Goal: Information Seeking & Learning: Learn about a topic

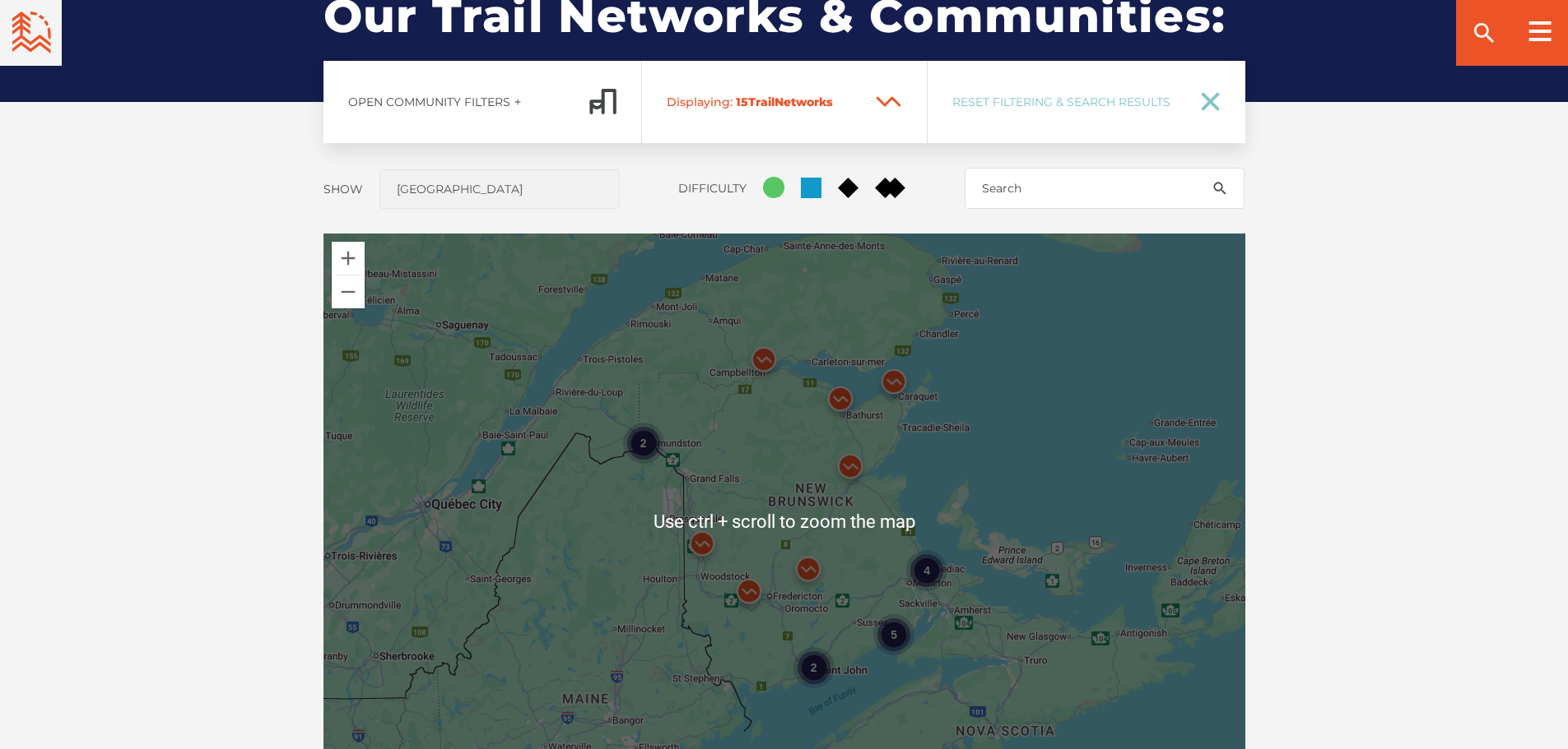
scroll to position [1316, 0]
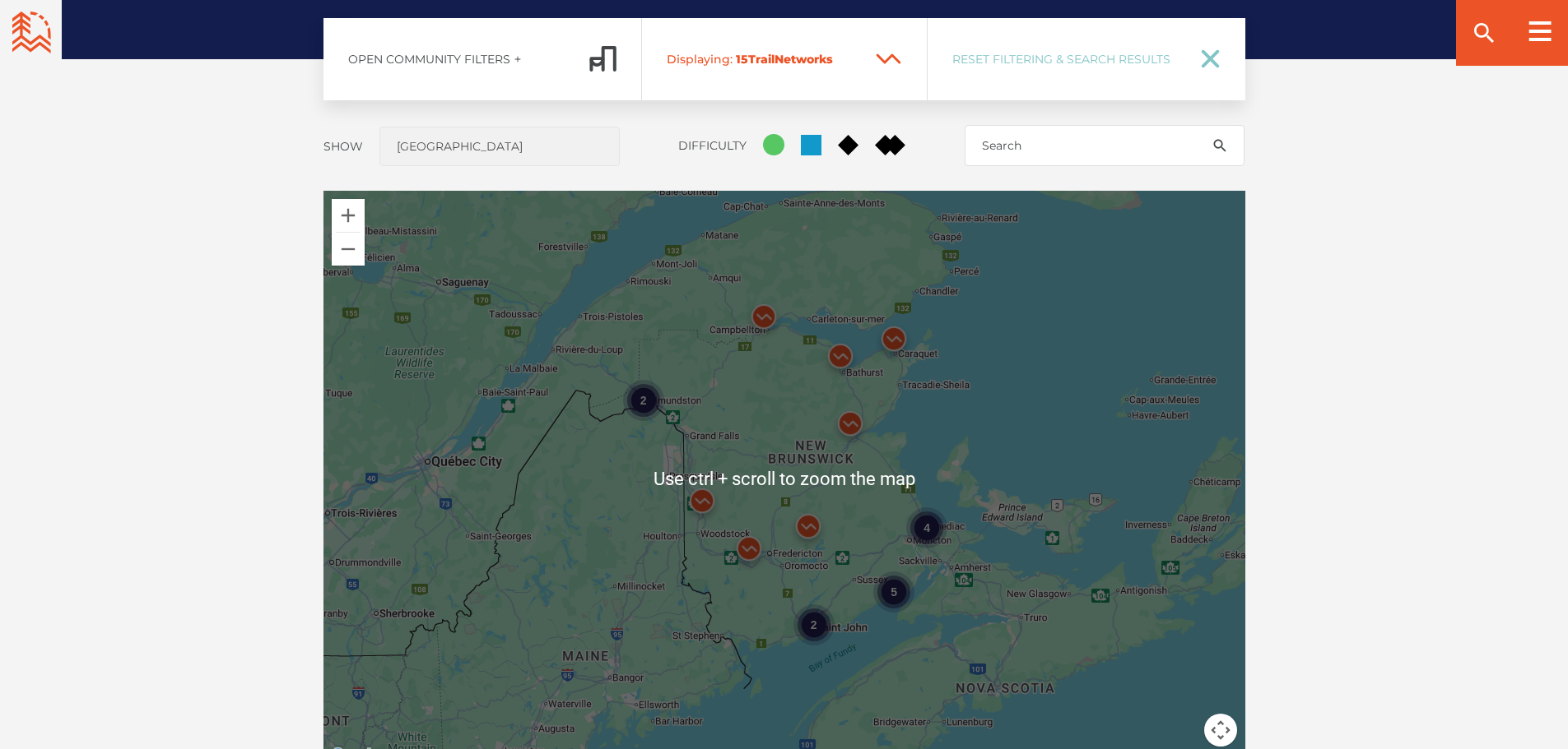
click at [850, 574] on div "4 2 5 2" at bounding box center [784, 479] width 921 height 575
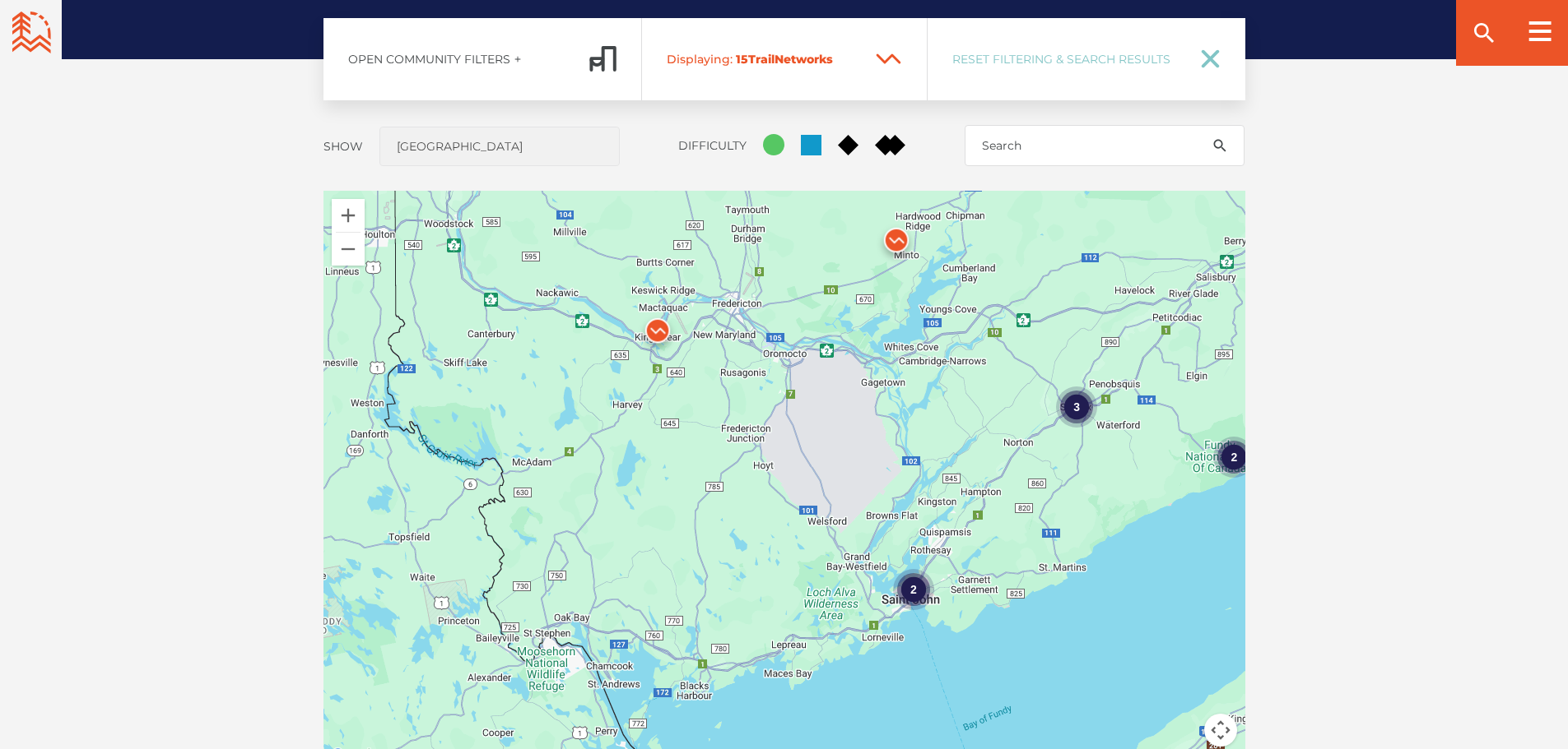
drag, startPoint x: 693, startPoint y: 574, endPoint x: 905, endPoint y: 389, distance: 281.4
click at [905, 389] on div "2 2 3 2" at bounding box center [784, 479] width 921 height 575
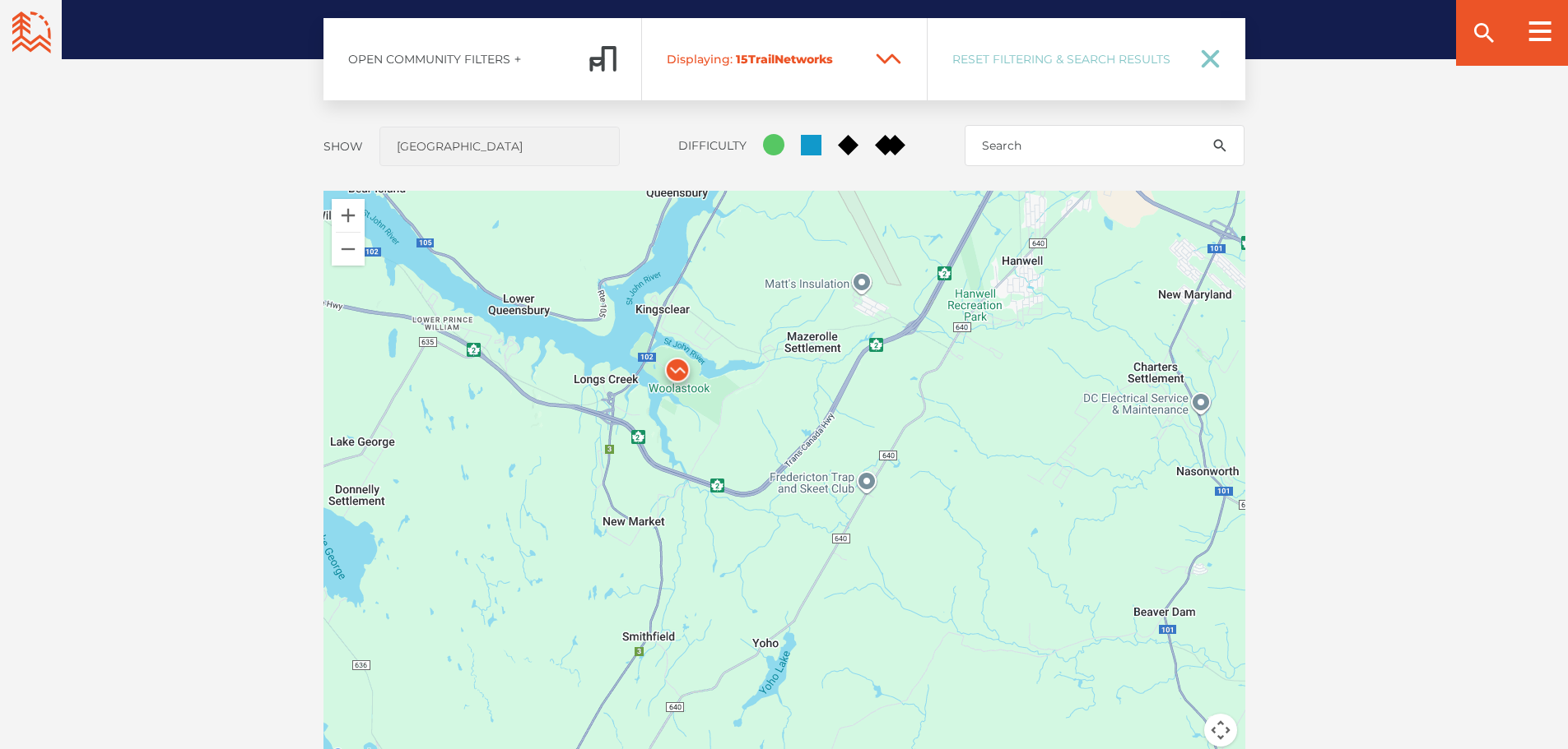
click at [679, 365] on img at bounding box center [678, 374] width 50 height 50
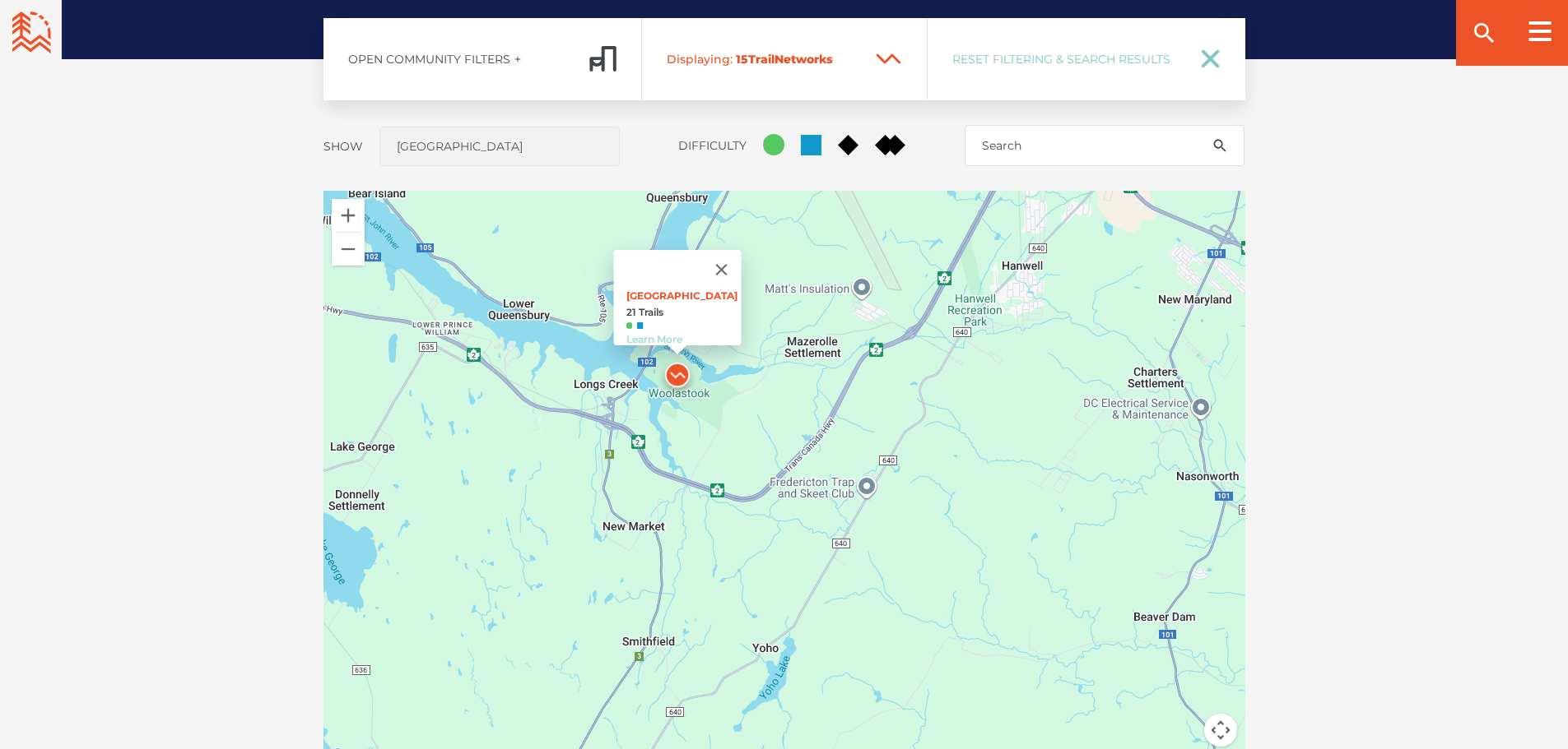
click at [658, 333] on link "Learn More" at bounding box center [653, 339] width 56 height 12
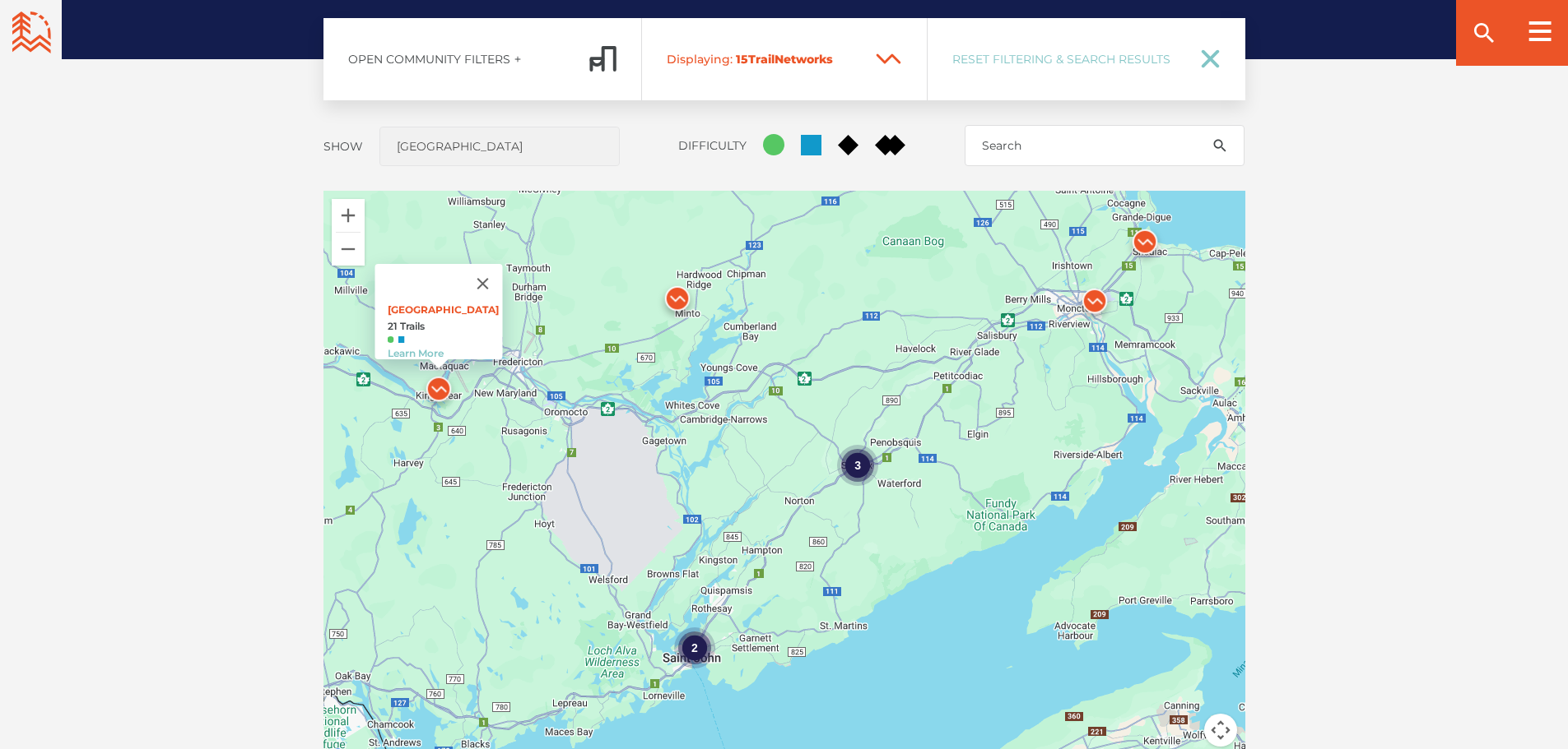
drag, startPoint x: 850, startPoint y: 514, endPoint x: 471, endPoint y: 463, distance: 382.4
click at [471, 463] on div "2 3 Woolastook Park 21 Trails Learn More" at bounding box center [784, 479] width 921 height 575
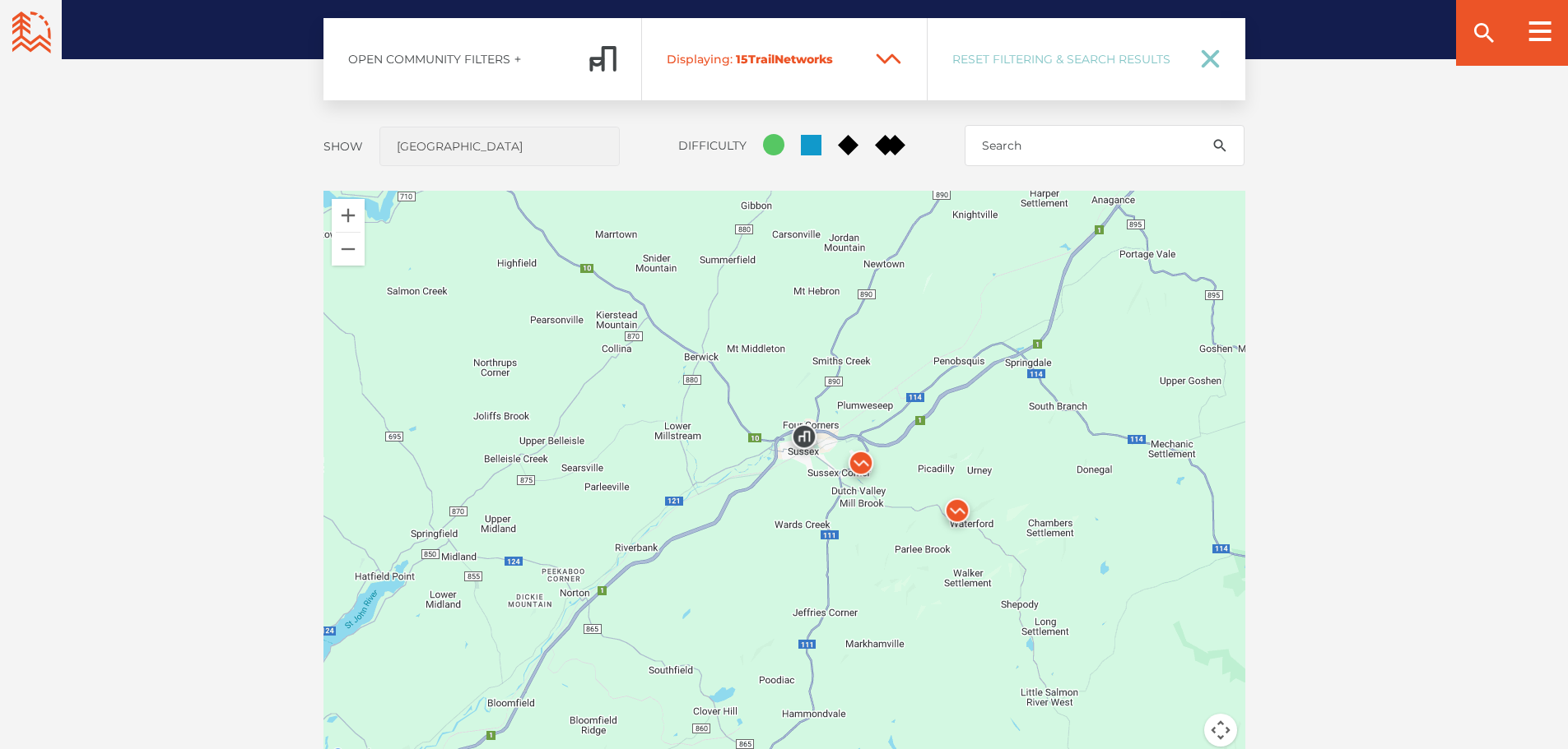
click at [856, 459] on img at bounding box center [861, 467] width 50 height 50
click at [959, 507] on img at bounding box center [958, 515] width 50 height 50
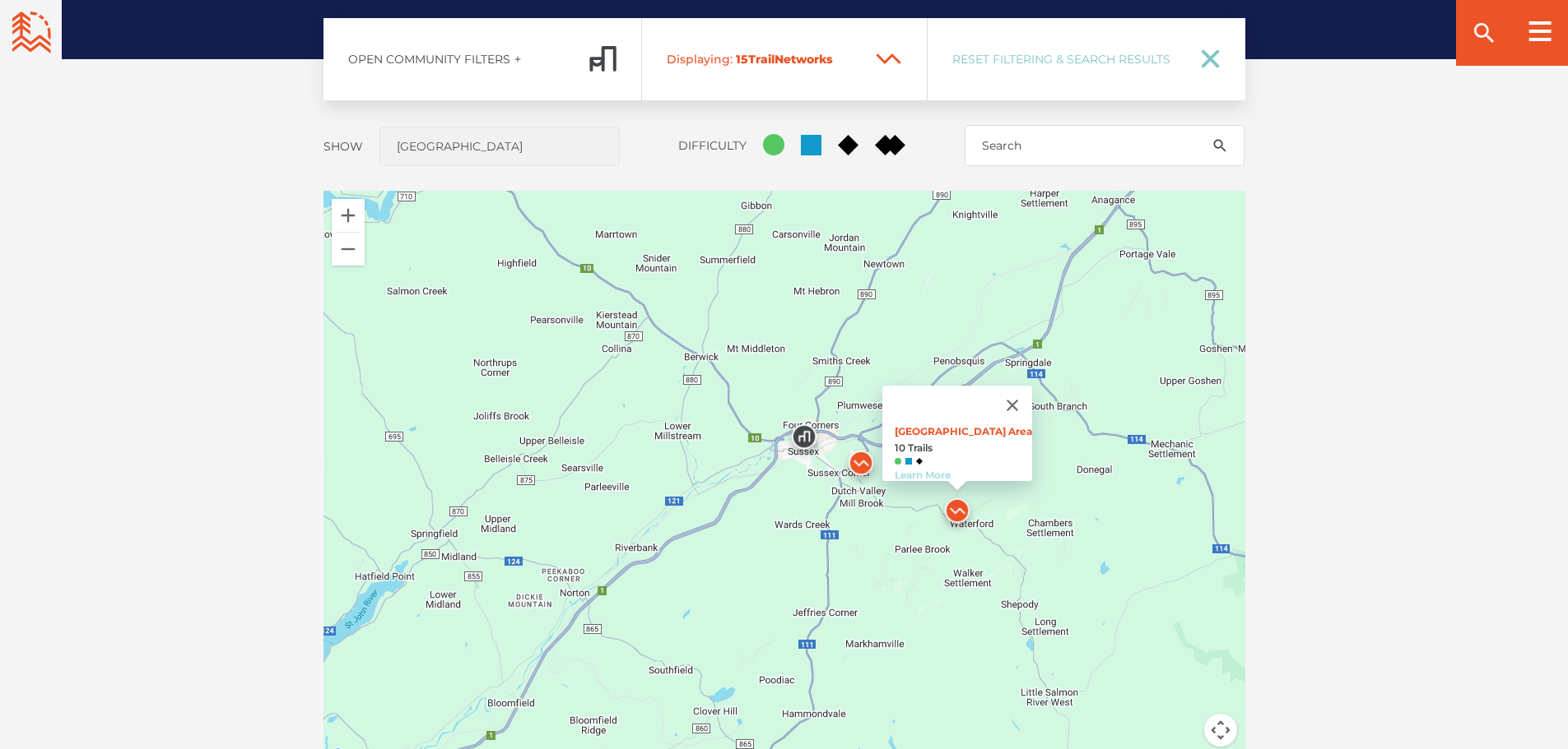
click at [932, 469] on link "Learn More" at bounding box center [922, 475] width 56 height 12
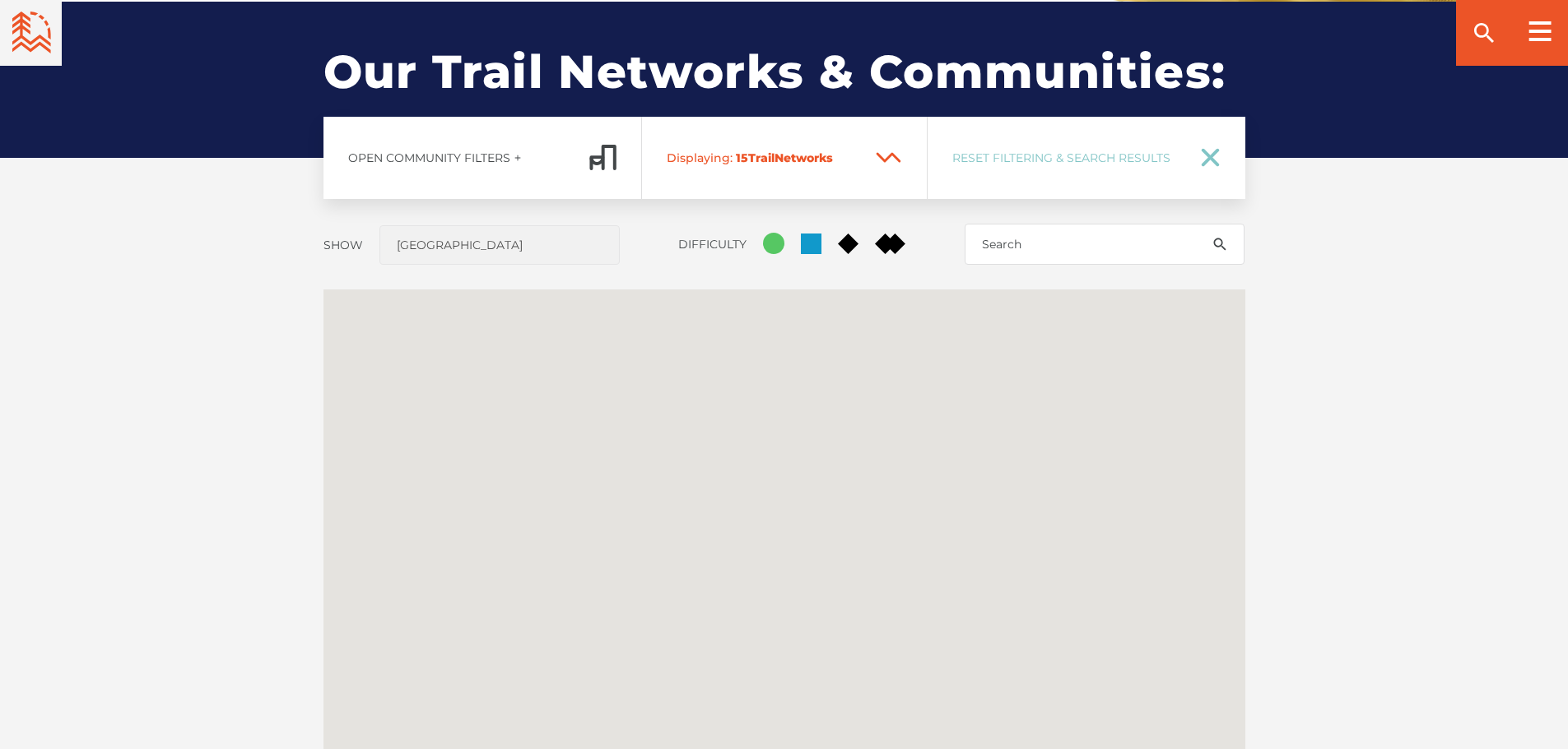
scroll to position [1217, 0]
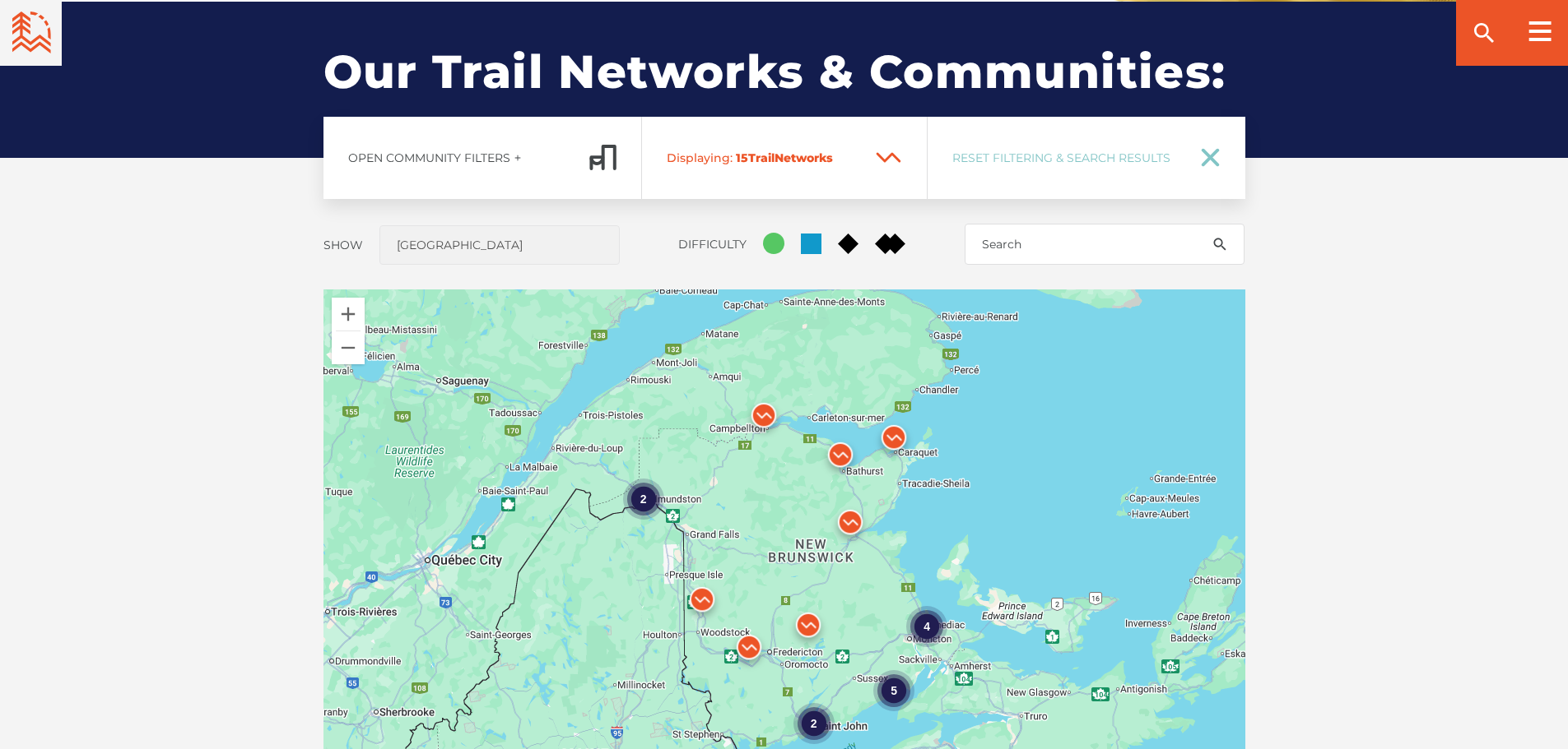
click at [842, 450] on img at bounding box center [841, 459] width 50 height 50
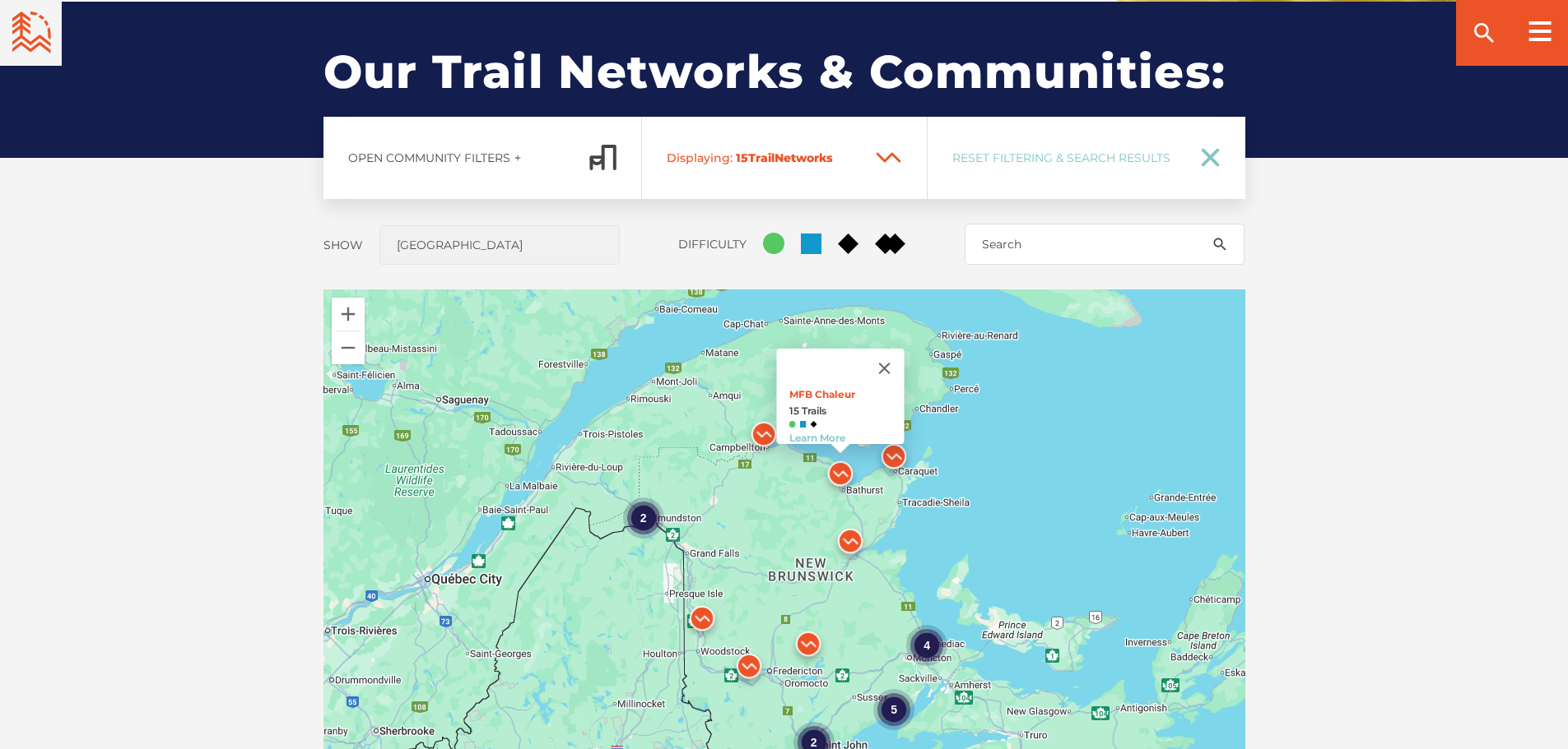
click at [890, 451] on img at bounding box center [894, 460] width 50 height 50
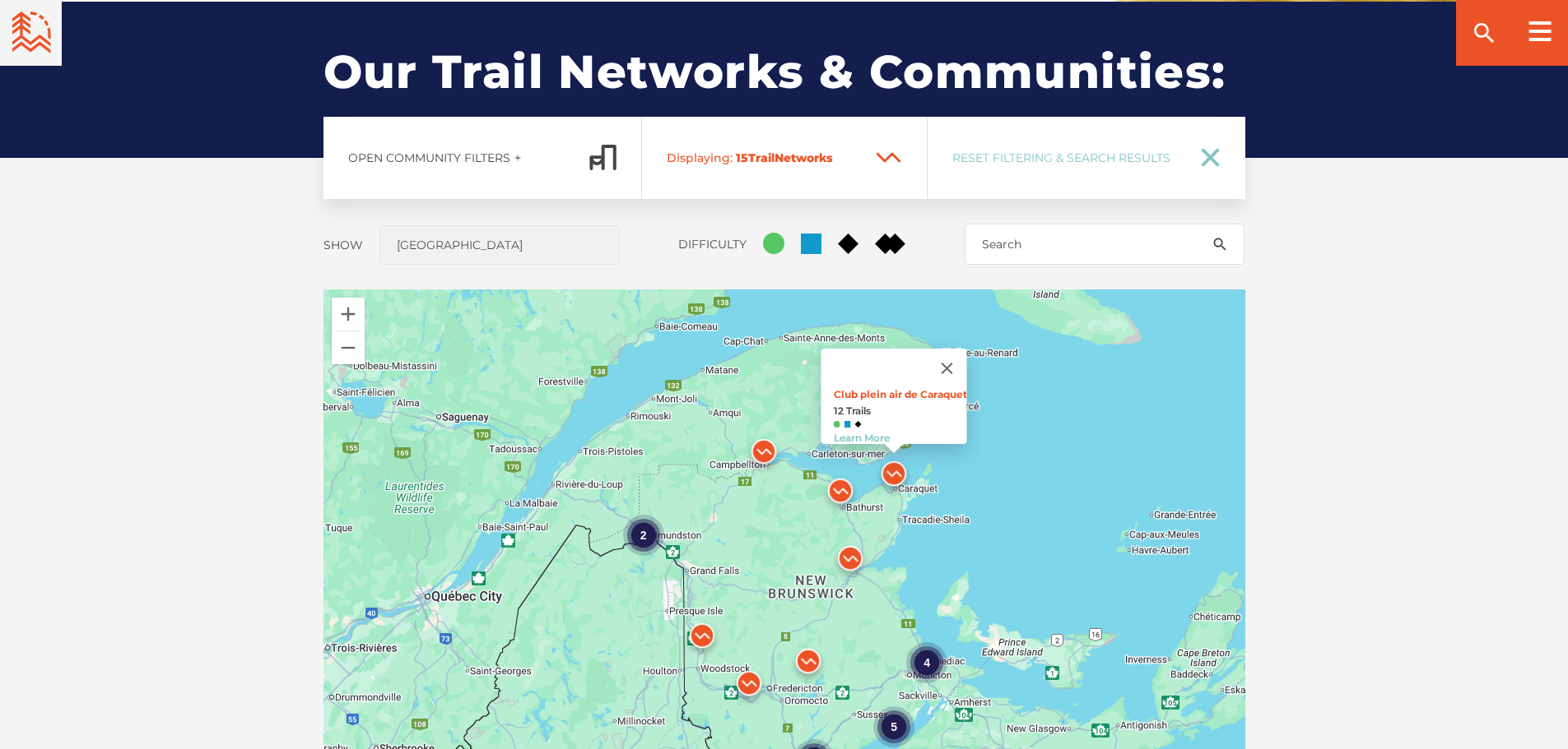
click at [763, 451] on img at bounding box center [764, 456] width 50 height 50
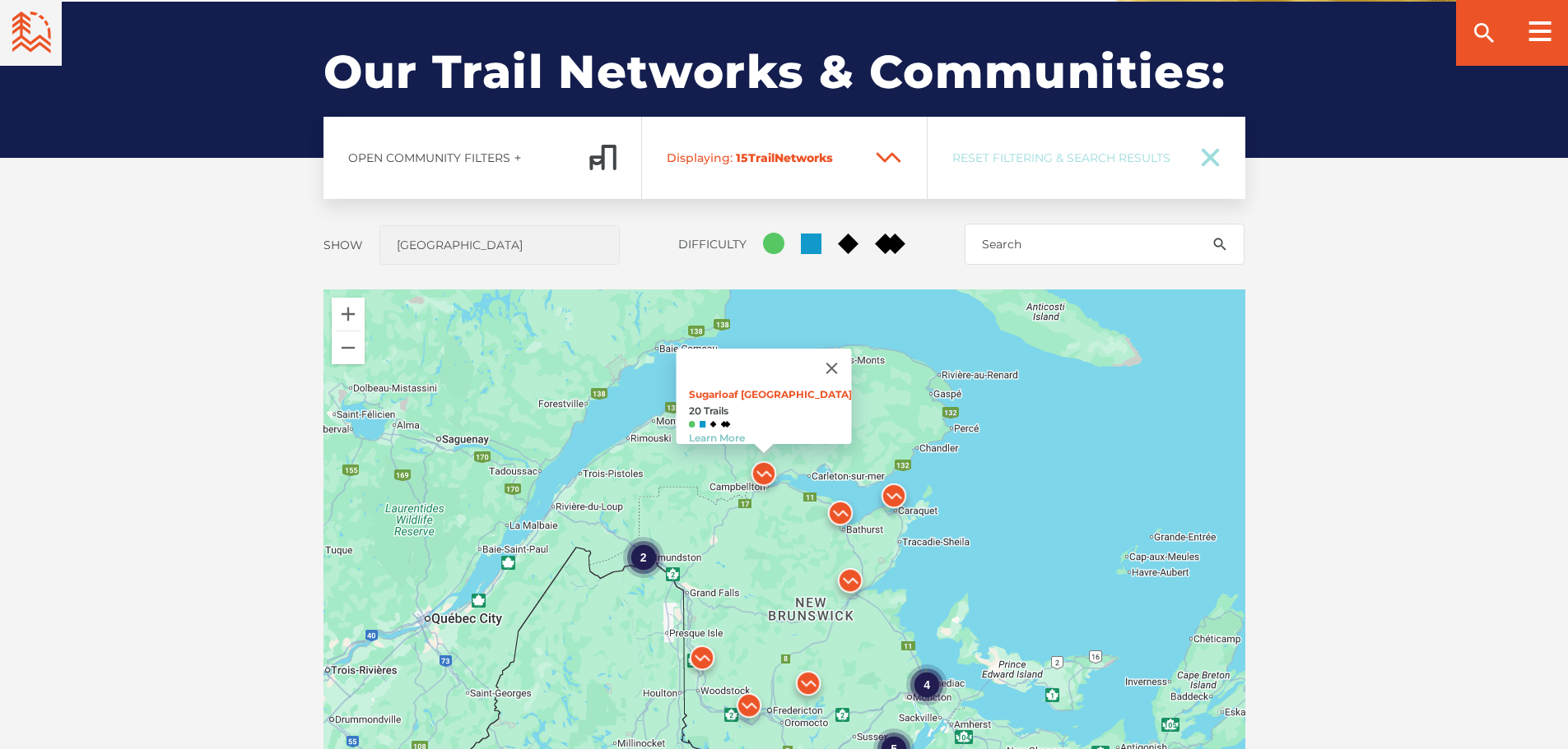
click at [1036, 146] on link "Reset Filtering & Search Results" at bounding box center [1086, 158] width 318 height 82
checkbox input "true"
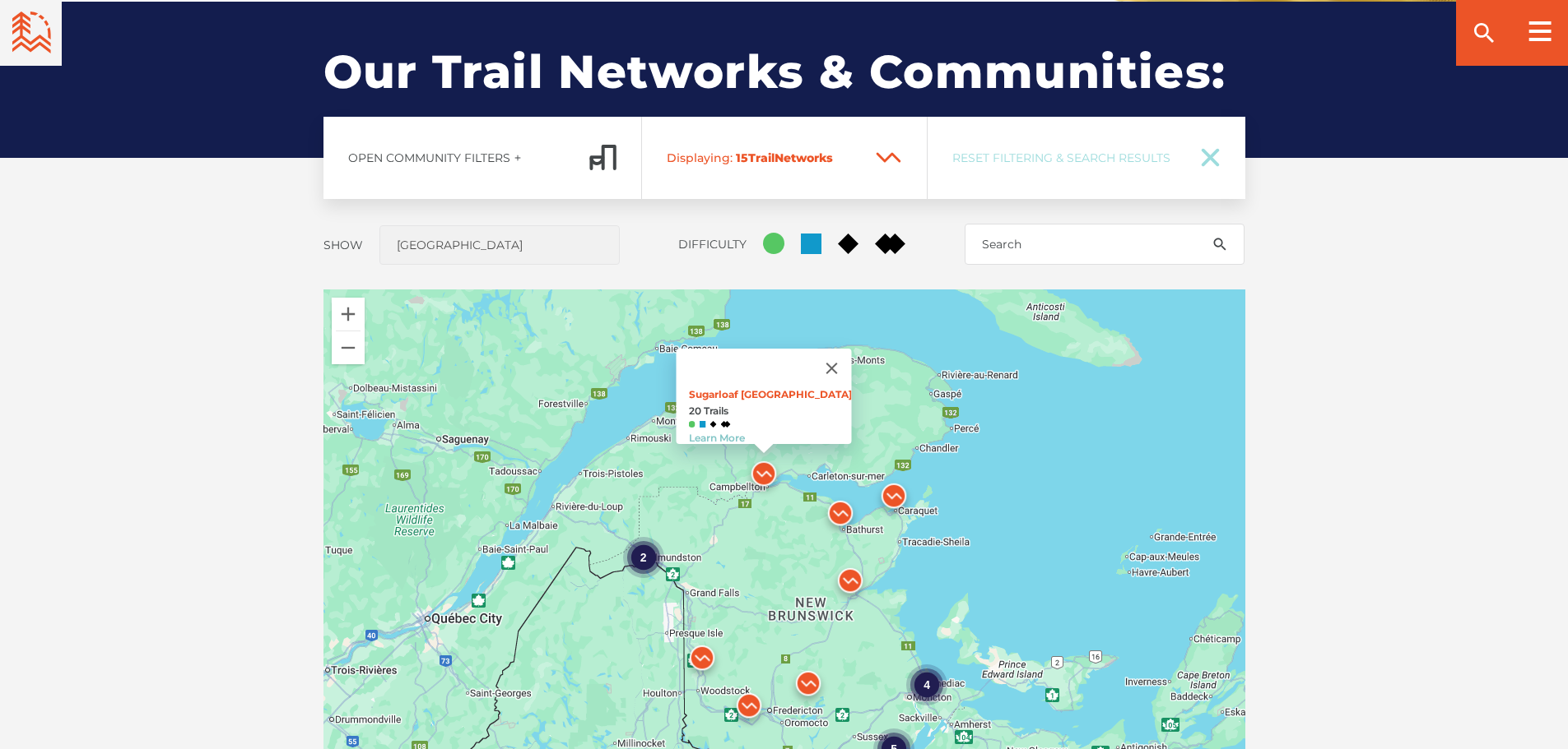
checkbox input "true"
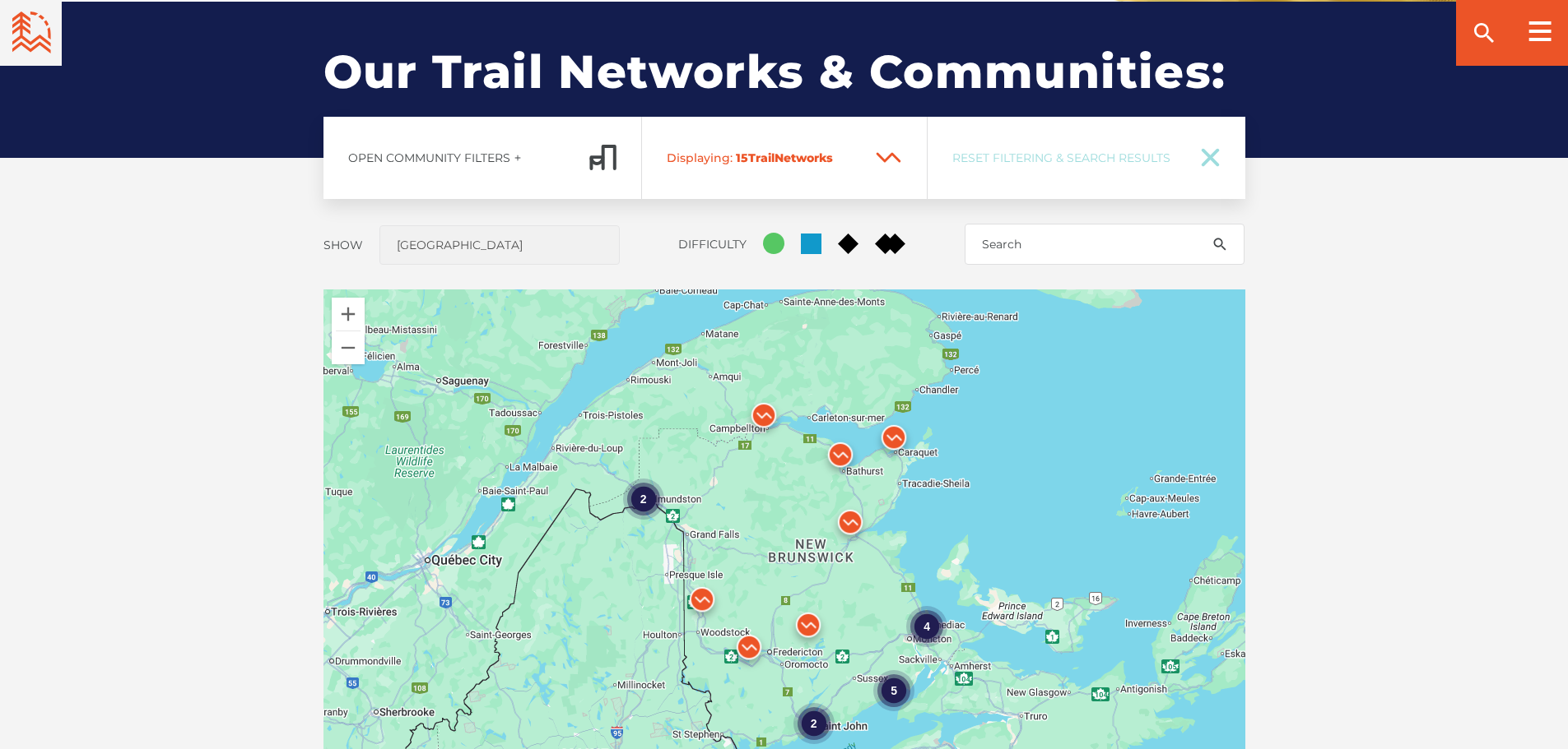
click at [1098, 156] on span "Reset Filtering & Search Results" at bounding box center [1066, 158] width 227 height 15
checkbox input "true"
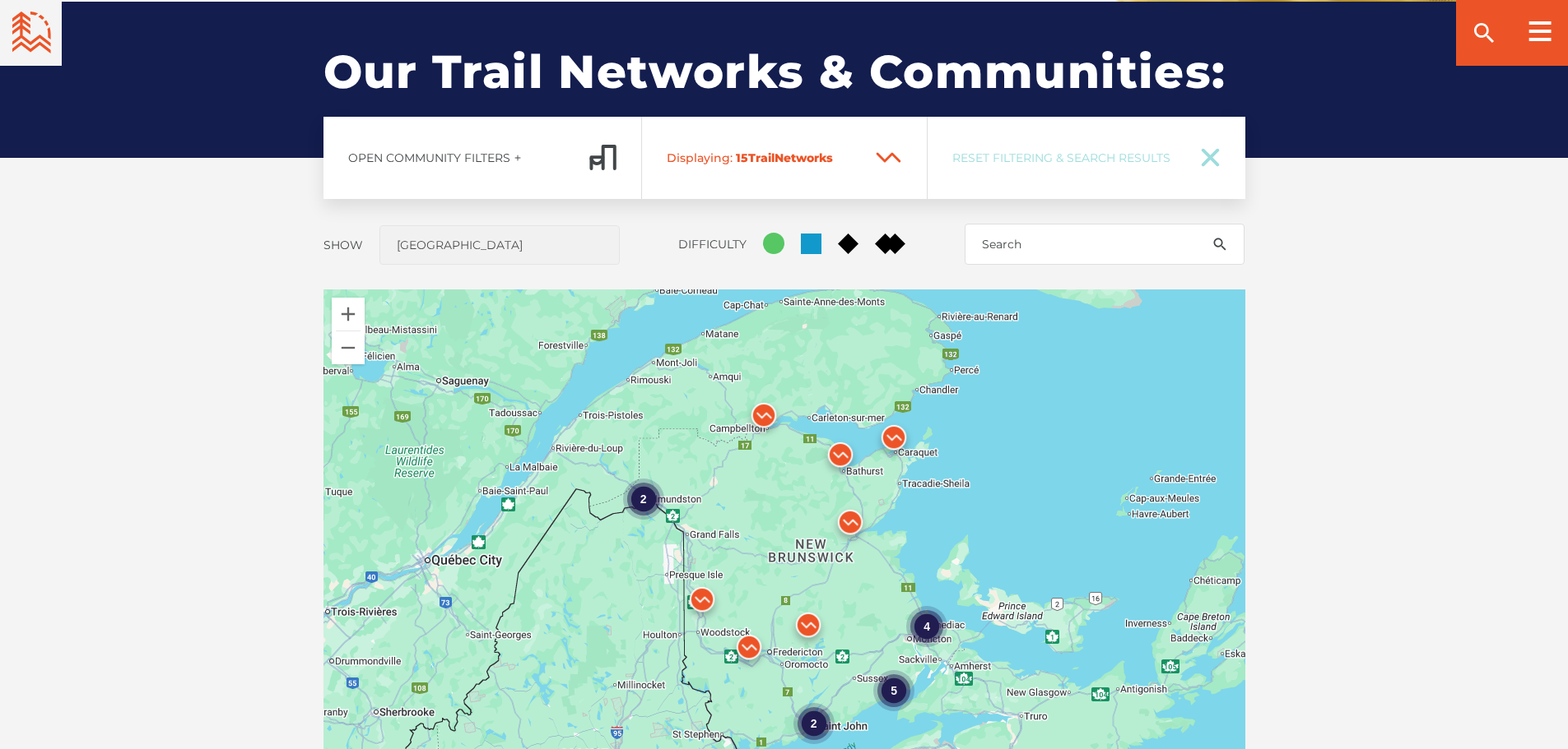
checkbox input "true"
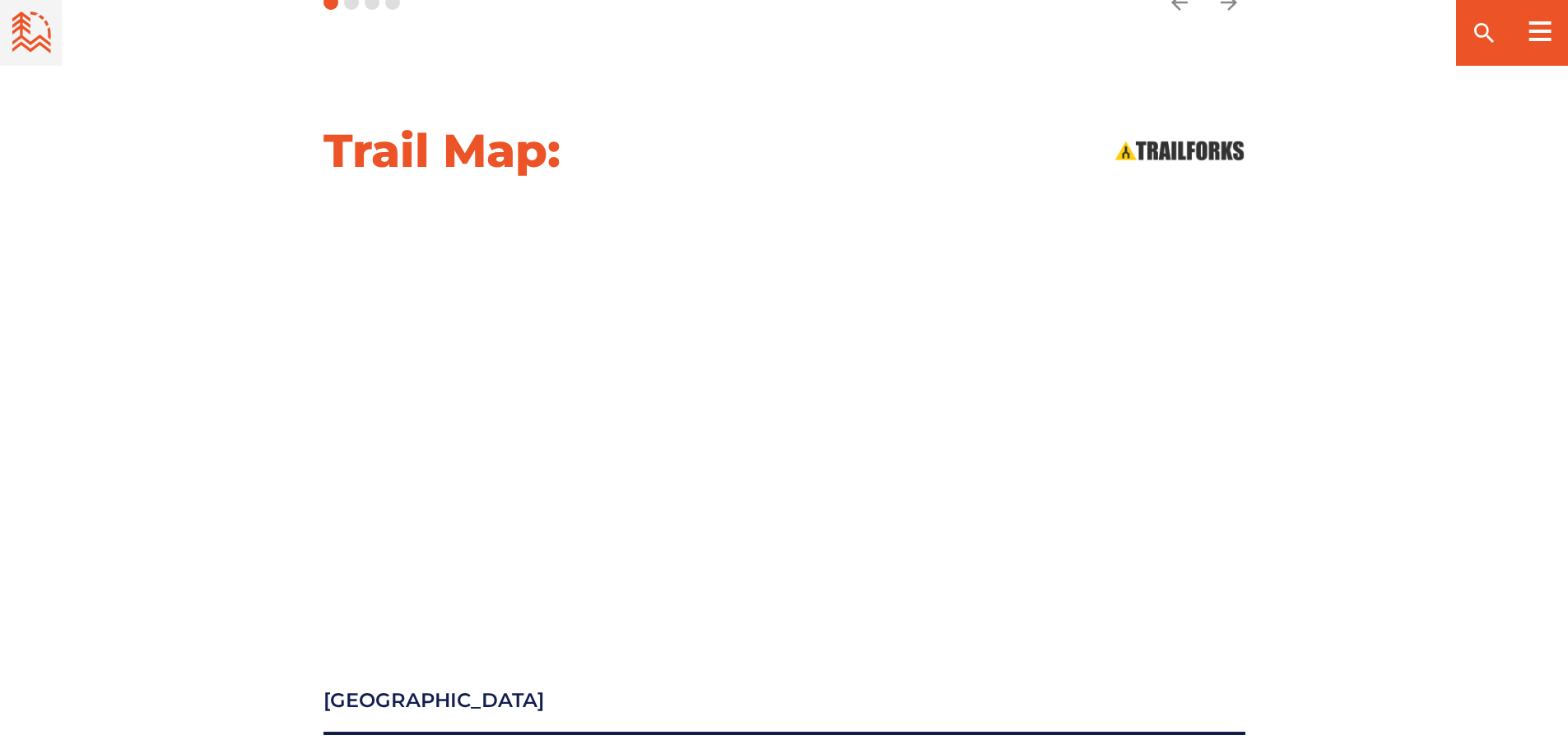
scroll to position [1727, 0]
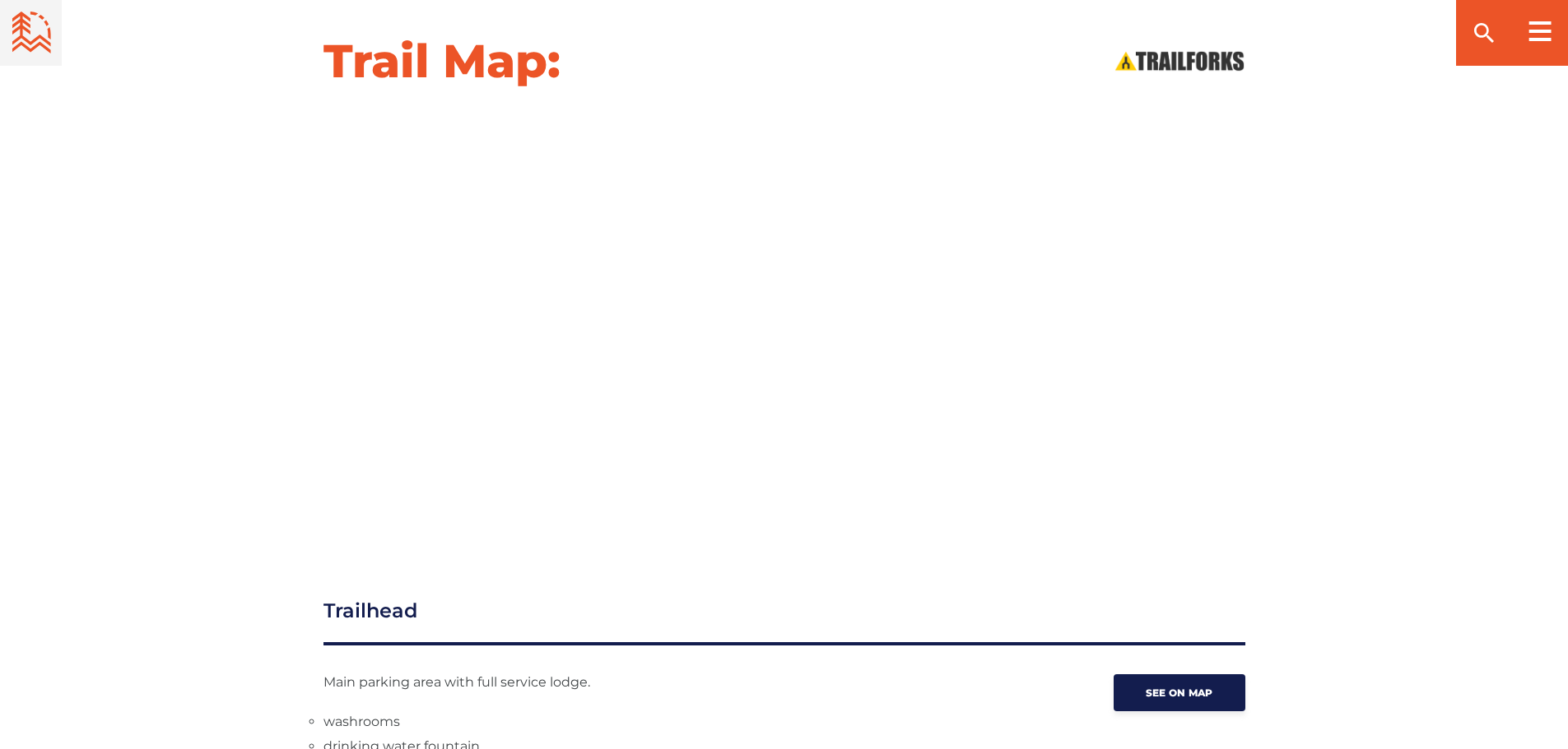
scroll to position [1727, 0]
